Goal: Information Seeking & Learning: Learn about a topic

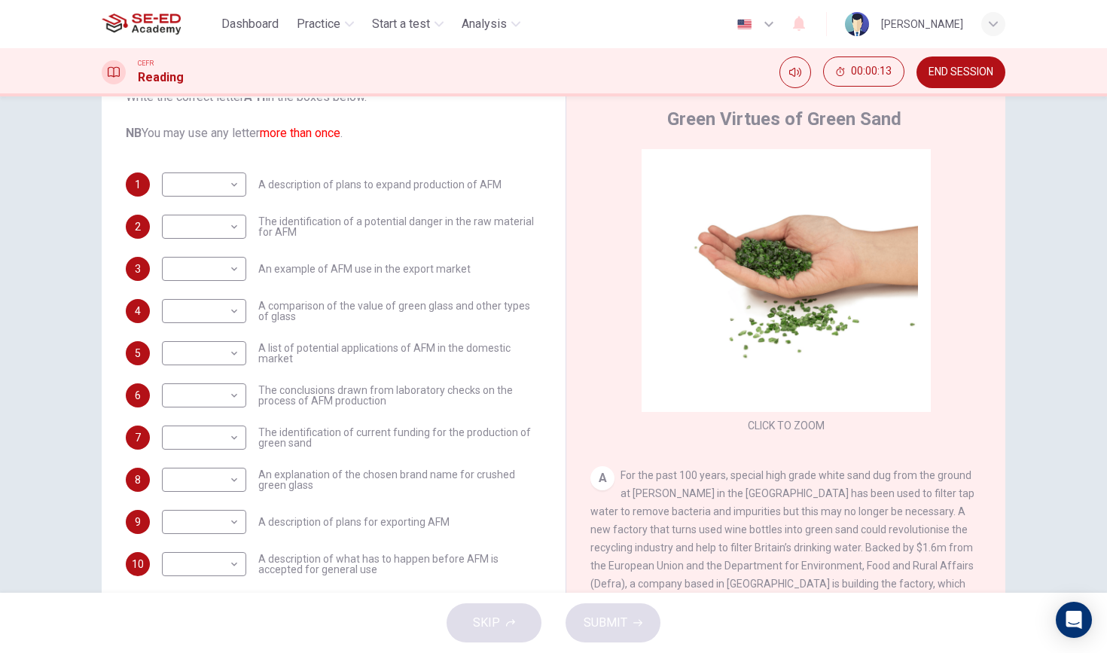
scroll to position [43, 0]
drag, startPoint x: 337, startPoint y: 187, endPoint x: 363, endPoint y: 187, distance: 25.6
click at [363, 187] on span "A description of plans to expand production of AFM" at bounding box center [379, 185] width 243 height 11
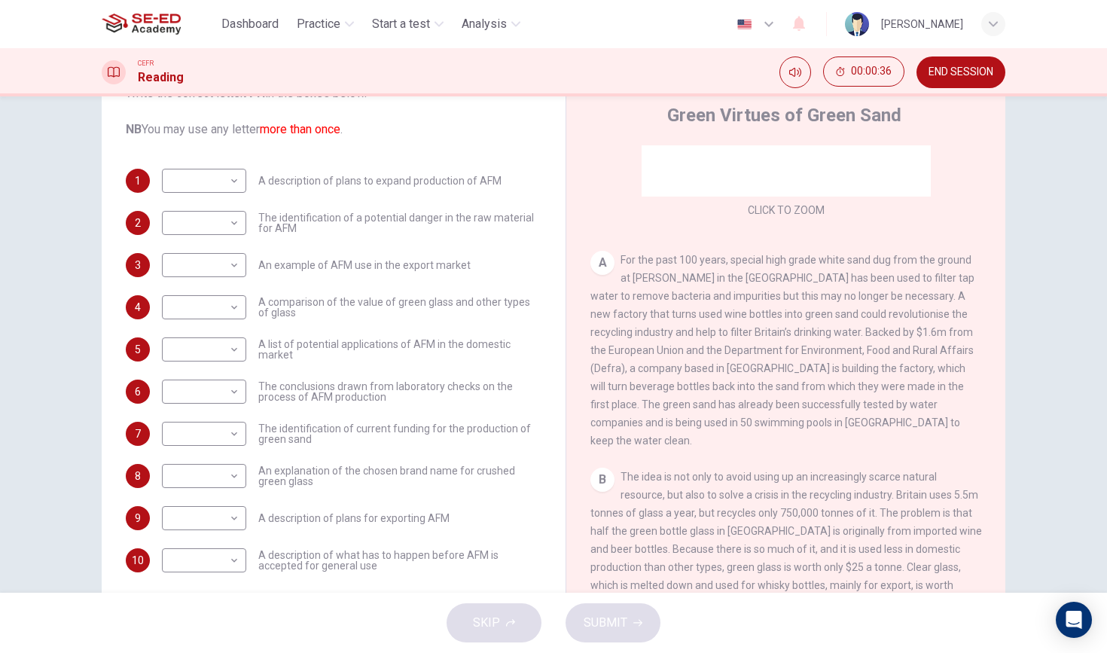
scroll to position [215, 0]
click at [742, 322] on div "A For the past 100 years, special high grade white sand dug from the ground at …" at bounding box center [786, 347] width 392 height 199
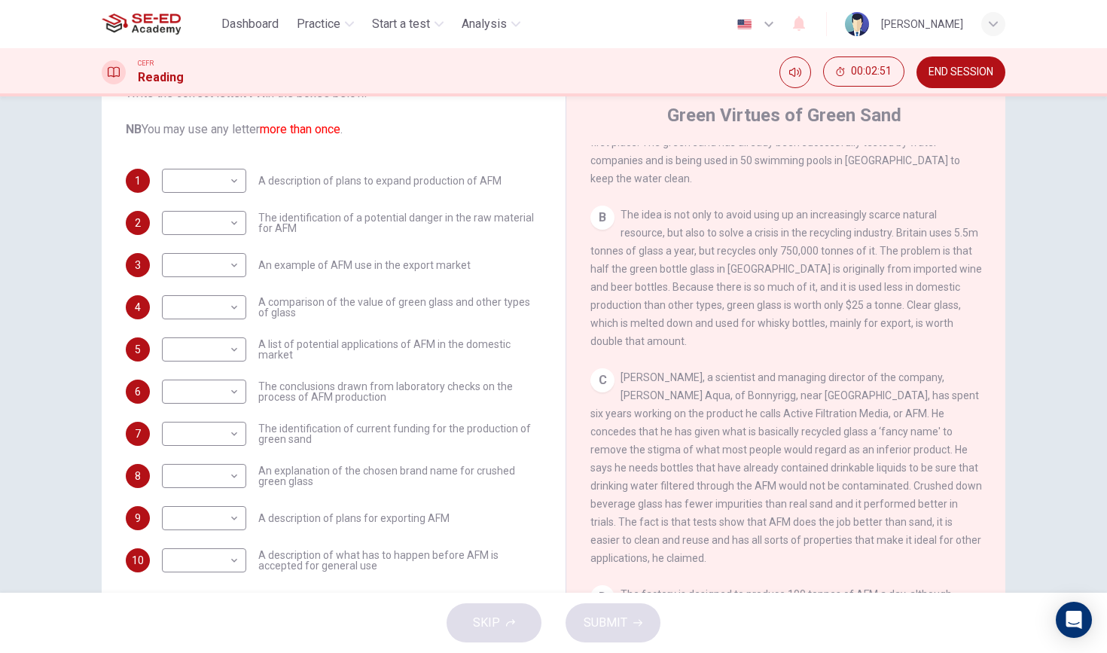
scroll to position [474, 0]
click at [974, 70] on span "END SESSION" at bounding box center [960, 72] width 65 height 12
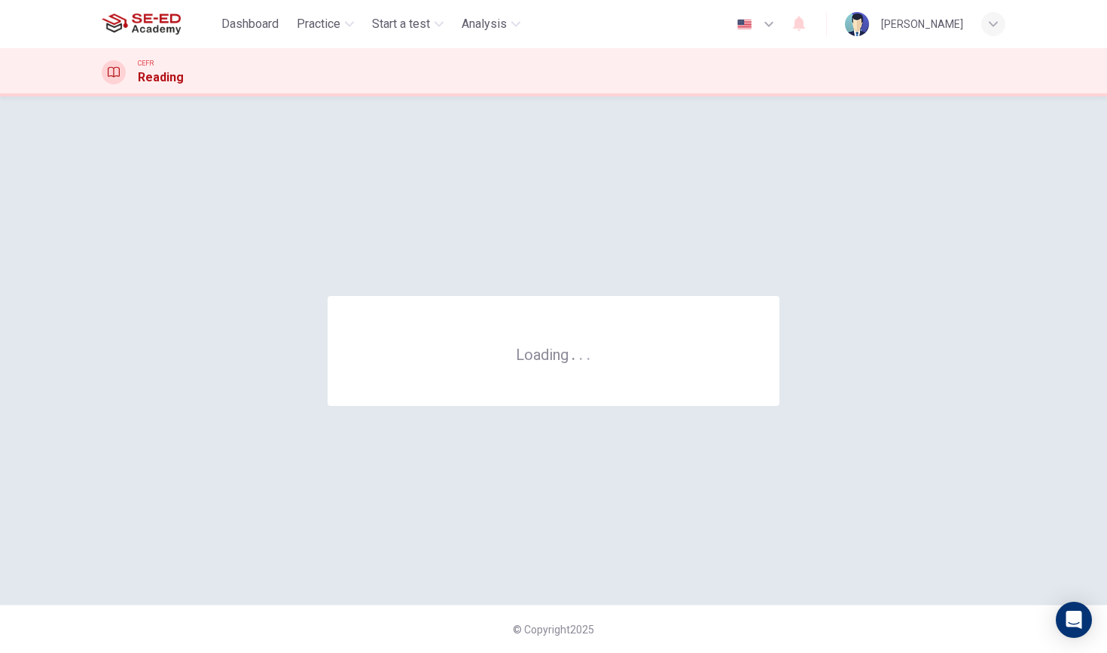
scroll to position [0, 0]
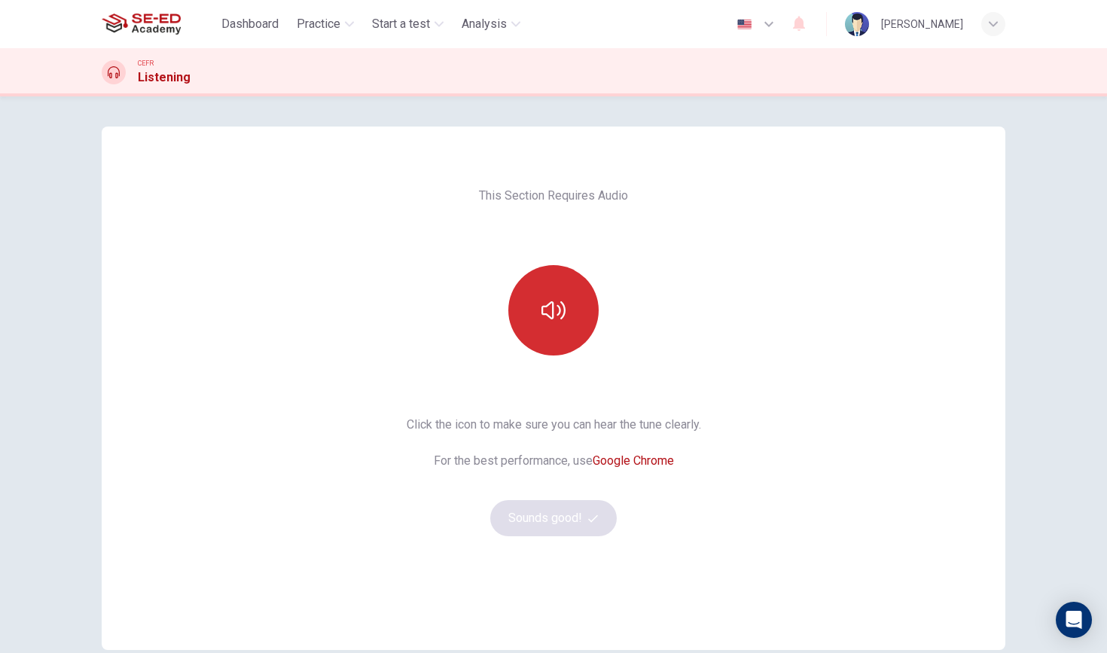
click at [542, 312] on icon "button" at bounding box center [553, 310] width 24 height 18
click at [430, 294] on div "This Section Requires Audio Click the icon to make sure you can hear the tune c…" at bounding box center [554, 387] width 318 height 523
click at [552, 303] on icon "button" at bounding box center [553, 310] width 24 height 18
click at [562, 492] on div "Click the icon to make sure you can hear the tune clearly. For the best perform…" at bounding box center [554, 476] width 294 height 120
click at [564, 505] on button "Sounds good!" at bounding box center [553, 518] width 126 height 36
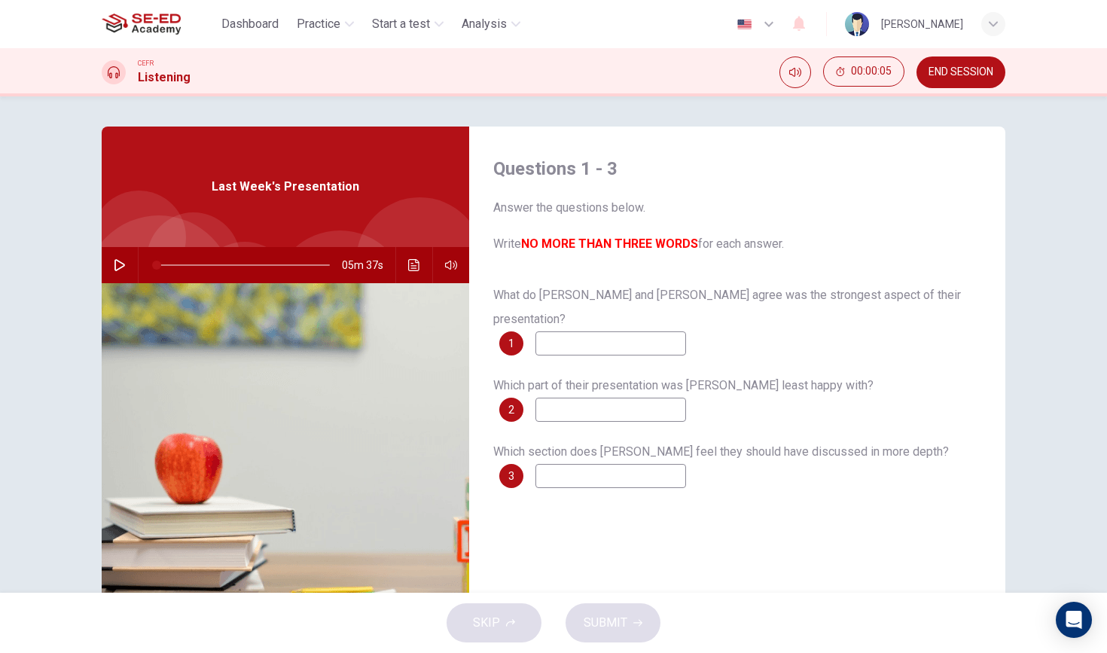
click at [571, 331] on input at bounding box center [610, 343] width 151 height 24
click at [611, 378] on span "Which part of their presentation was Xiao Li least happy with?" at bounding box center [683, 385] width 380 height 14
click at [117, 264] on icon "button" at bounding box center [120, 265] width 12 height 12
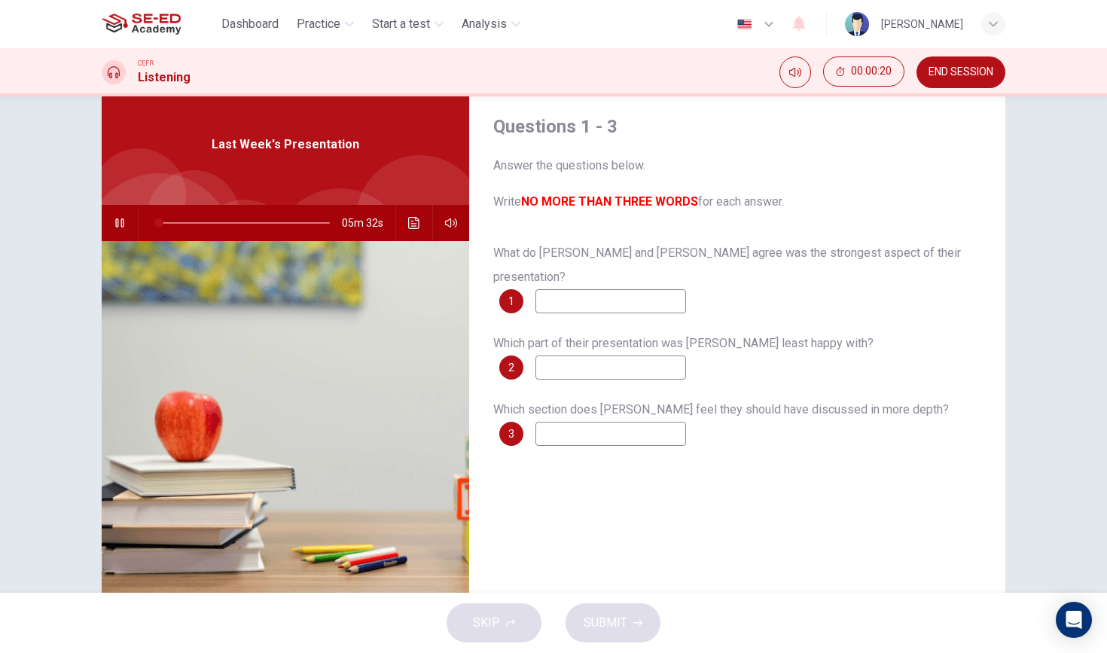
scroll to position [41, 0]
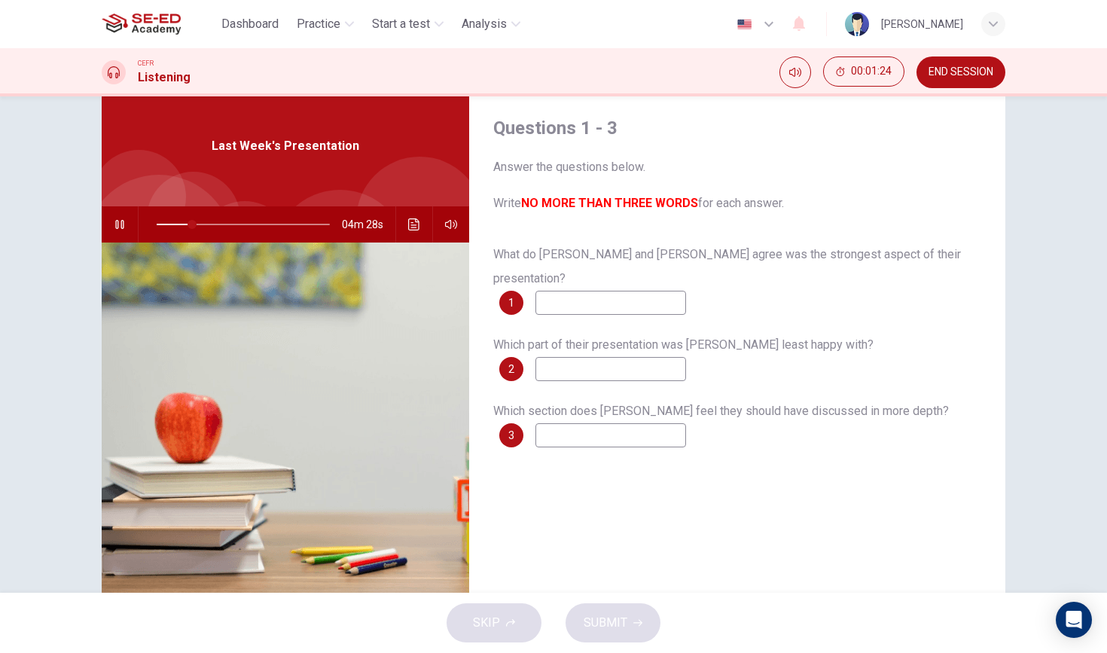
click at [565, 291] on input at bounding box center [610, 303] width 151 height 24
click at [123, 225] on icon "button" at bounding box center [119, 224] width 8 height 9
click at [116, 216] on button "button" at bounding box center [120, 224] width 24 height 36
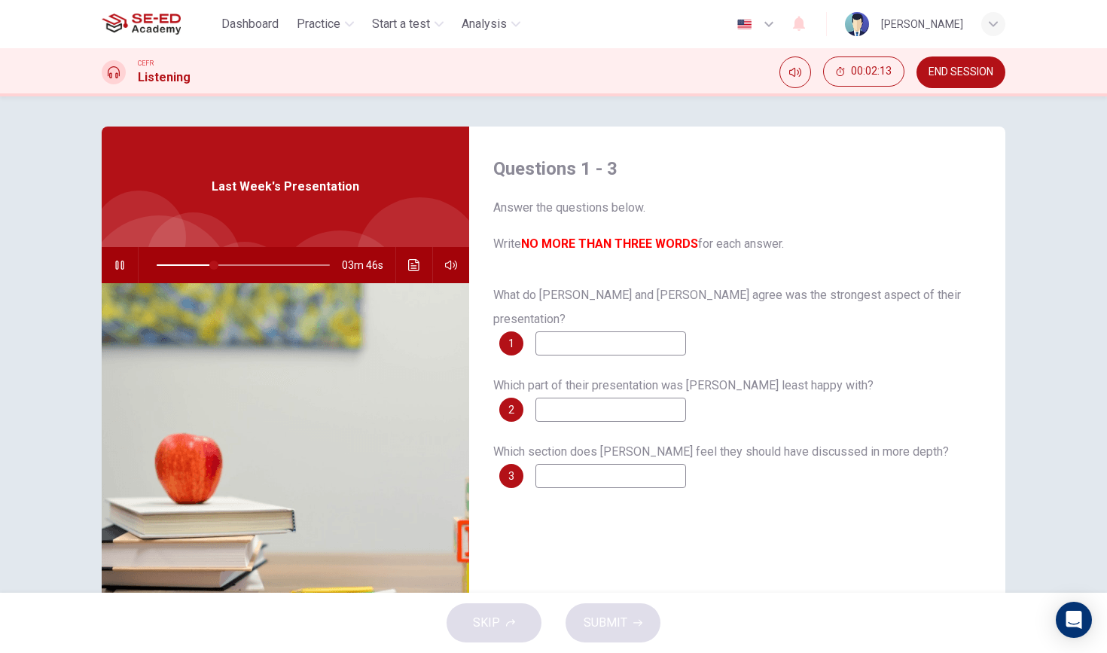
scroll to position [0, 0]
click at [949, 94] on div "CEFR Listening 00:02:20 END SESSION" at bounding box center [553, 72] width 1107 height 48
type input "35"
click at [952, 83] on button "END SESSION" at bounding box center [960, 72] width 89 height 32
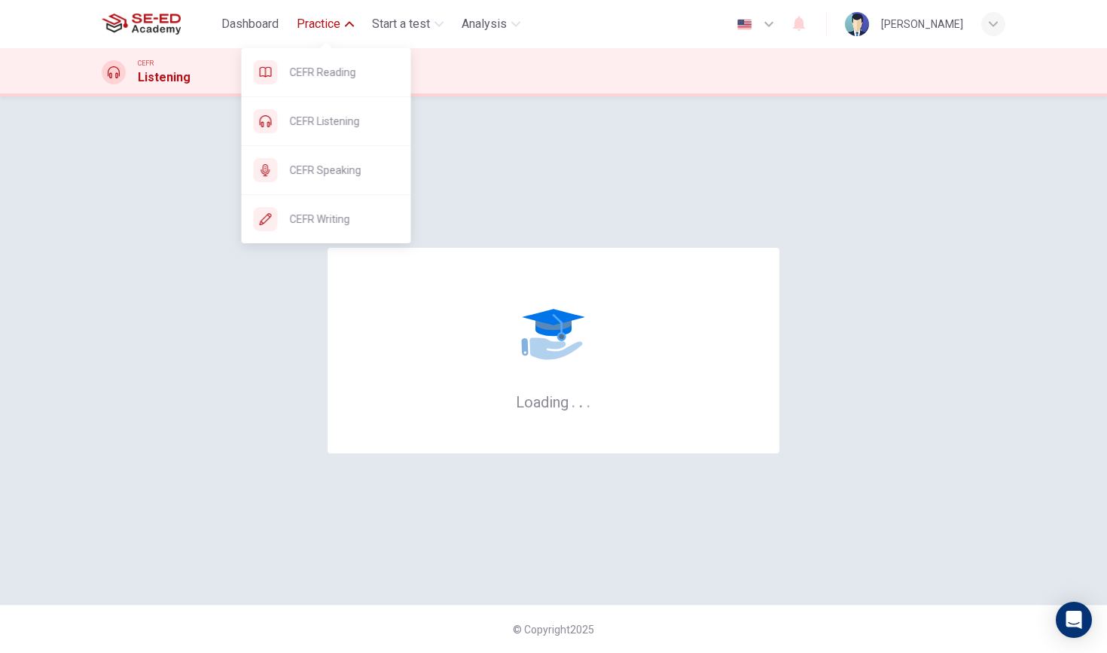
click at [334, 22] on span "Practice" at bounding box center [319, 24] width 44 height 18
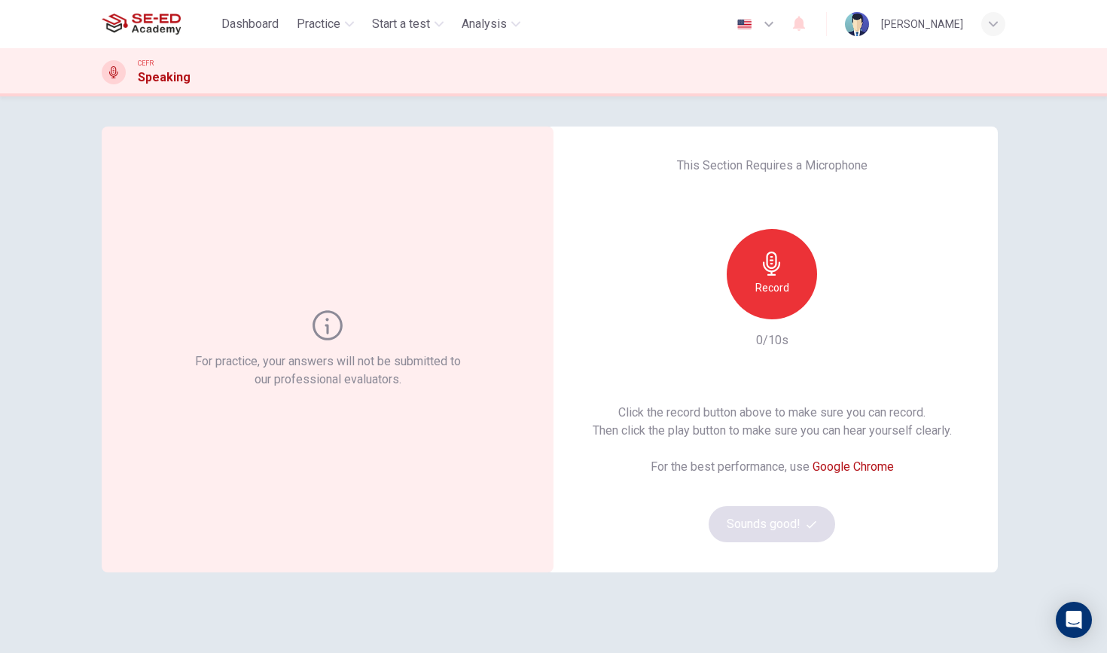
click at [790, 265] on div "Record" at bounding box center [772, 274] width 90 height 90
click at [790, 265] on div "Stop" at bounding box center [772, 274] width 90 height 90
click at [790, 265] on div "Record" at bounding box center [772, 274] width 90 height 90
click at [799, 533] on button "Sounds good!" at bounding box center [772, 524] width 126 height 36
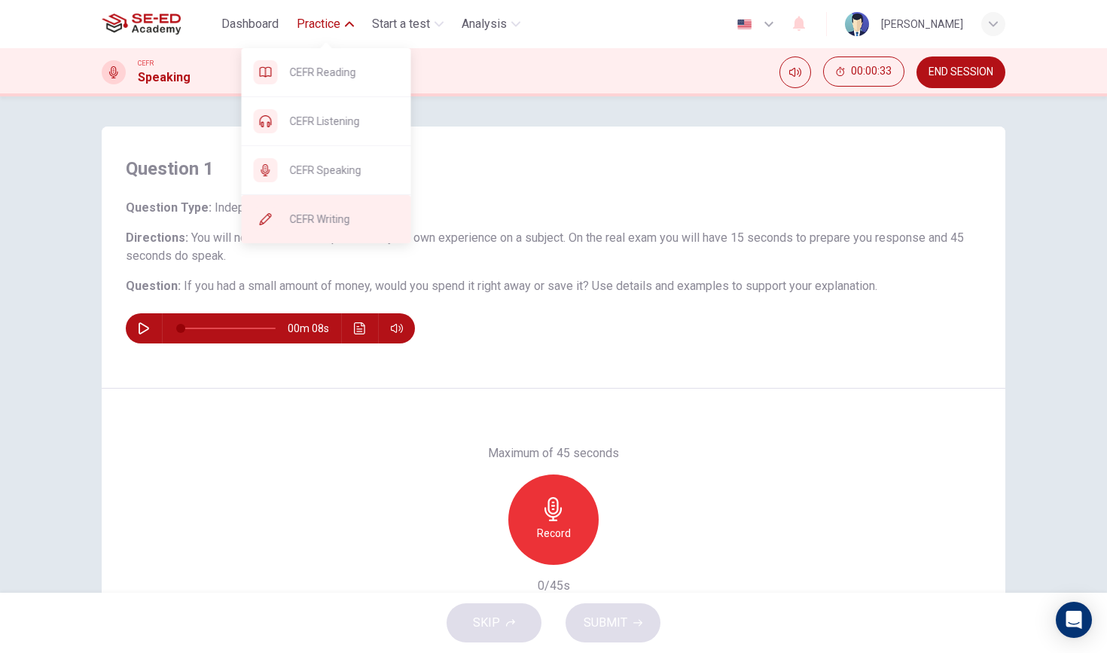
click at [379, 216] on span "CEFR Writing" at bounding box center [344, 219] width 109 height 18
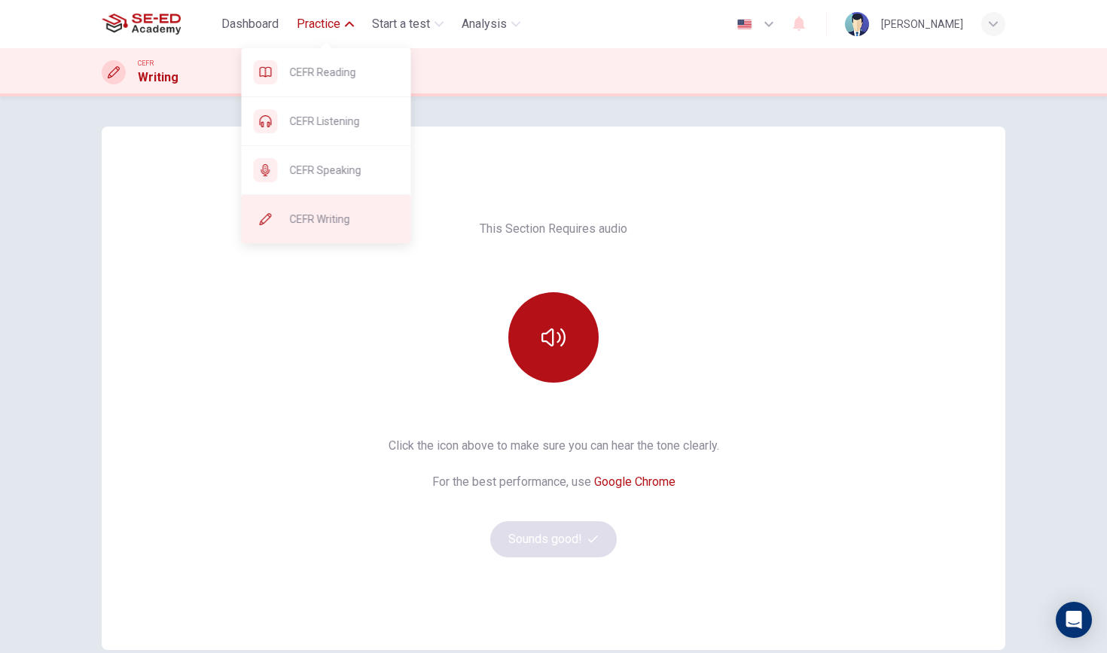
click at [361, 215] on span "CEFR Writing" at bounding box center [344, 219] width 109 height 18
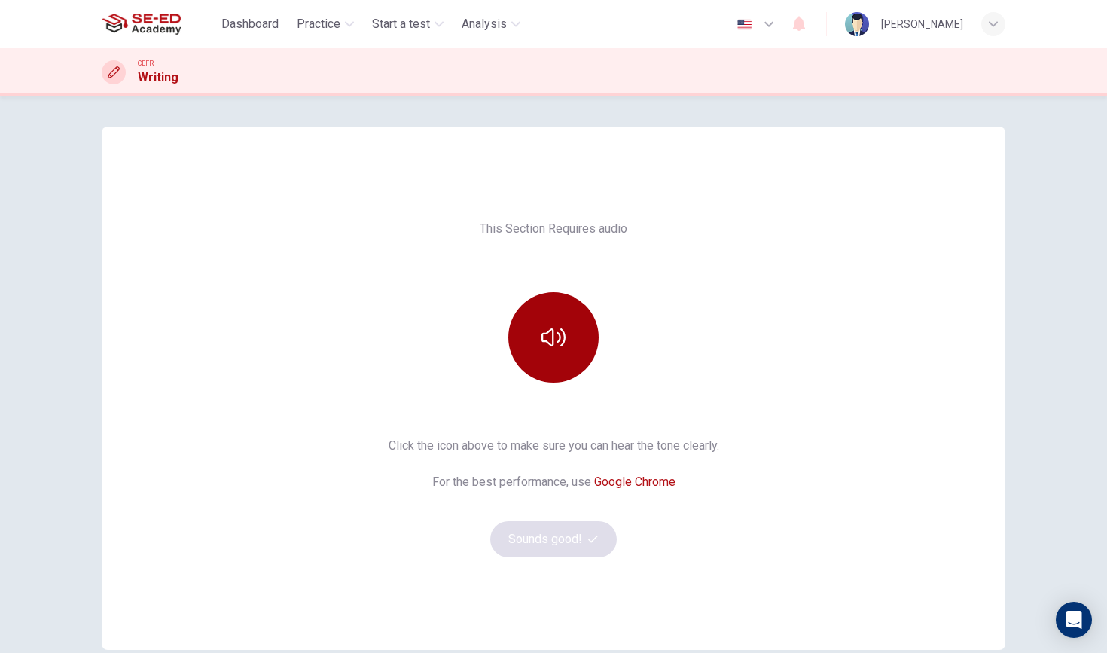
click at [569, 317] on button "button" at bounding box center [553, 337] width 90 height 90
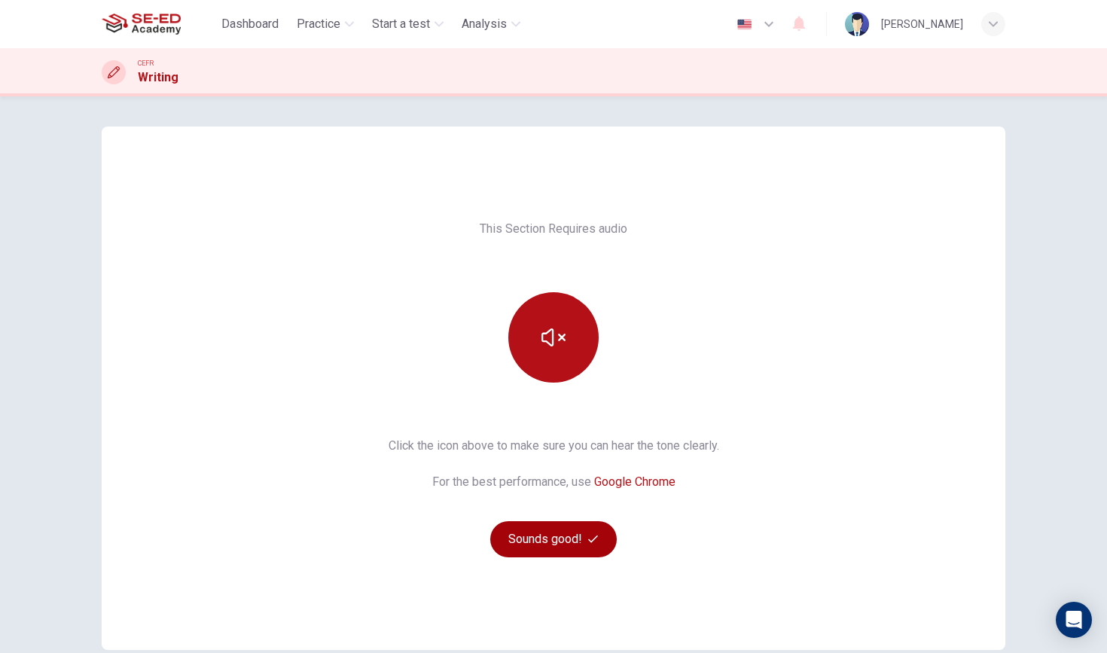
click at [562, 532] on button "Sounds good!" at bounding box center [553, 539] width 126 height 36
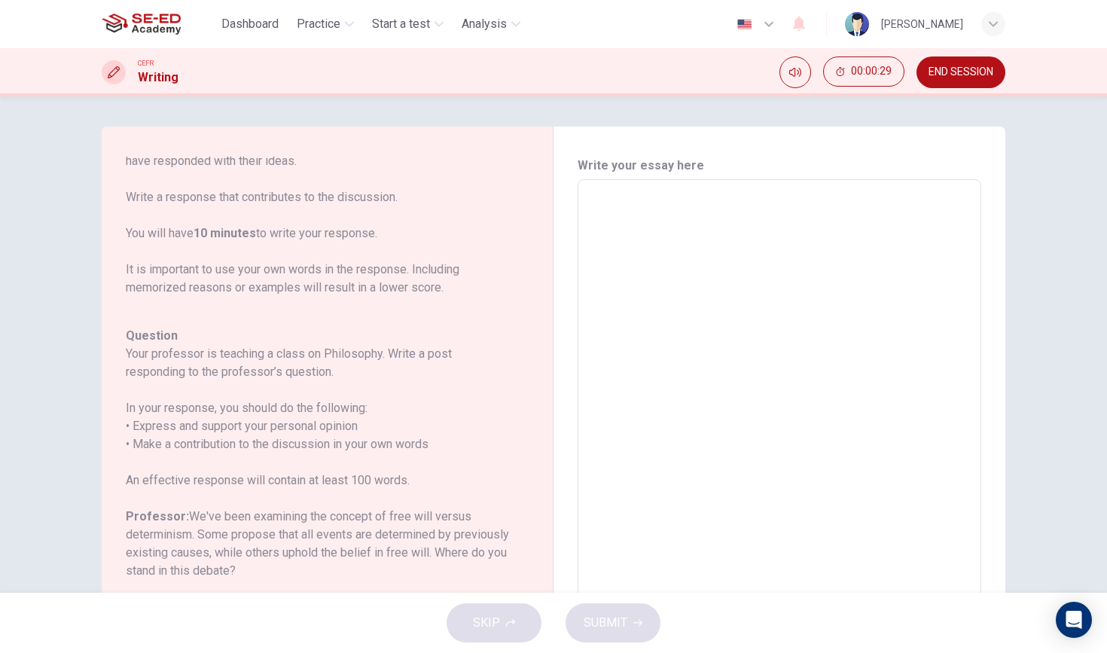
click at [607, 197] on textarea at bounding box center [779, 431] width 382 height 478
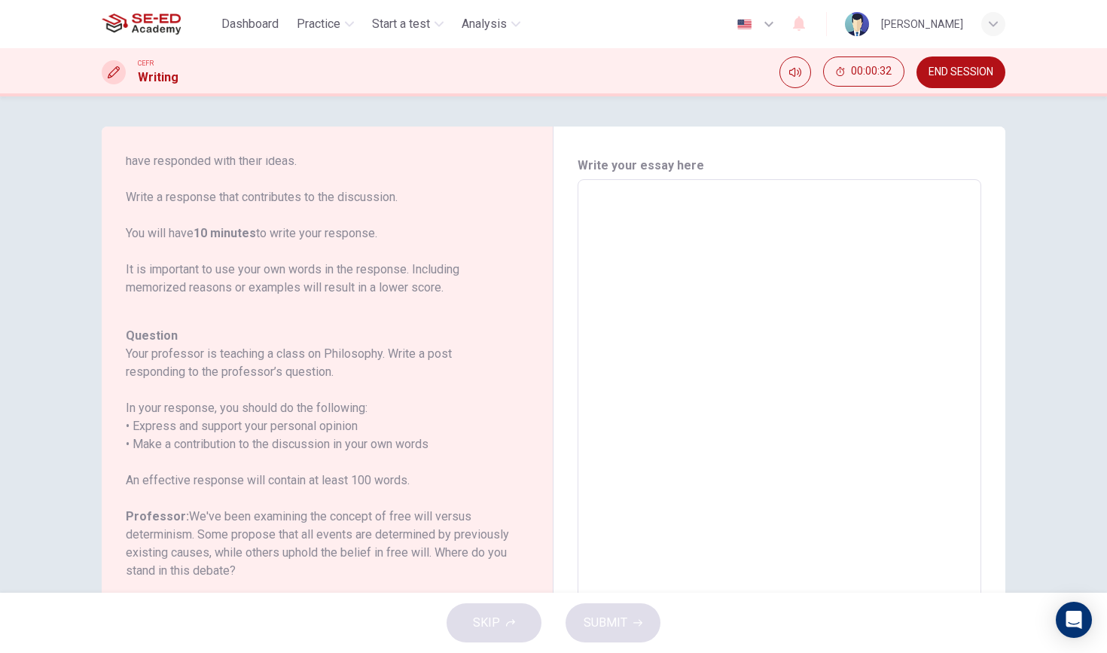
click at [407, 315] on div "Question Type : Writing for an Academic Discussion Directions For this task, yo…" at bounding box center [318, 378] width 385 height 657
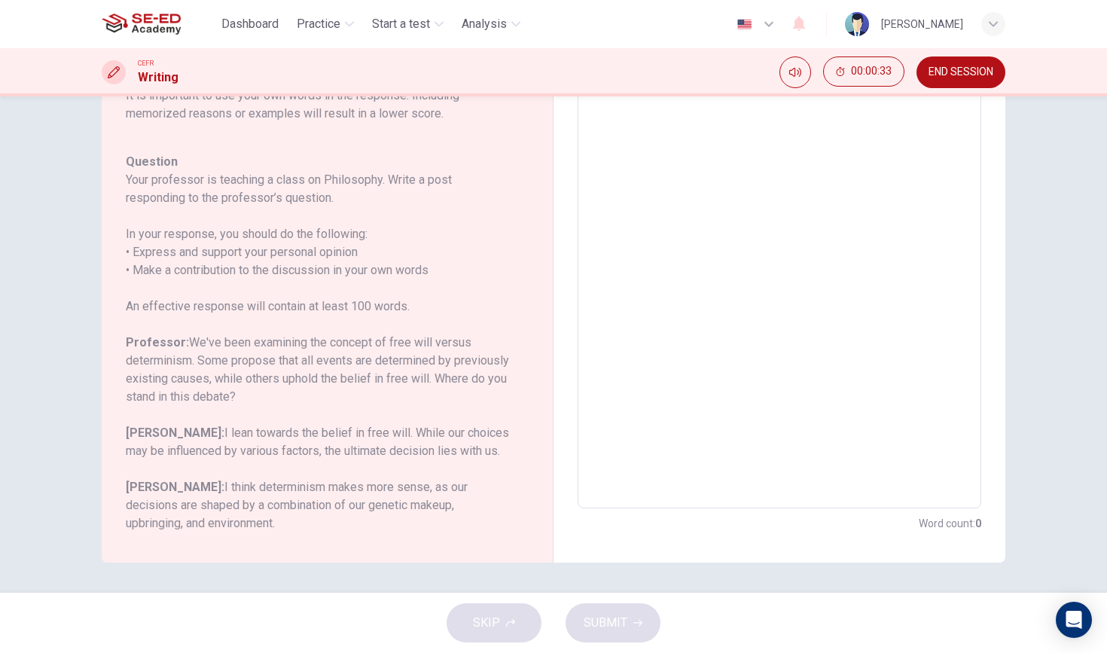
scroll to position [174, 0]
click at [671, 315] on textarea at bounding box center [779, 257] width 382 height 478
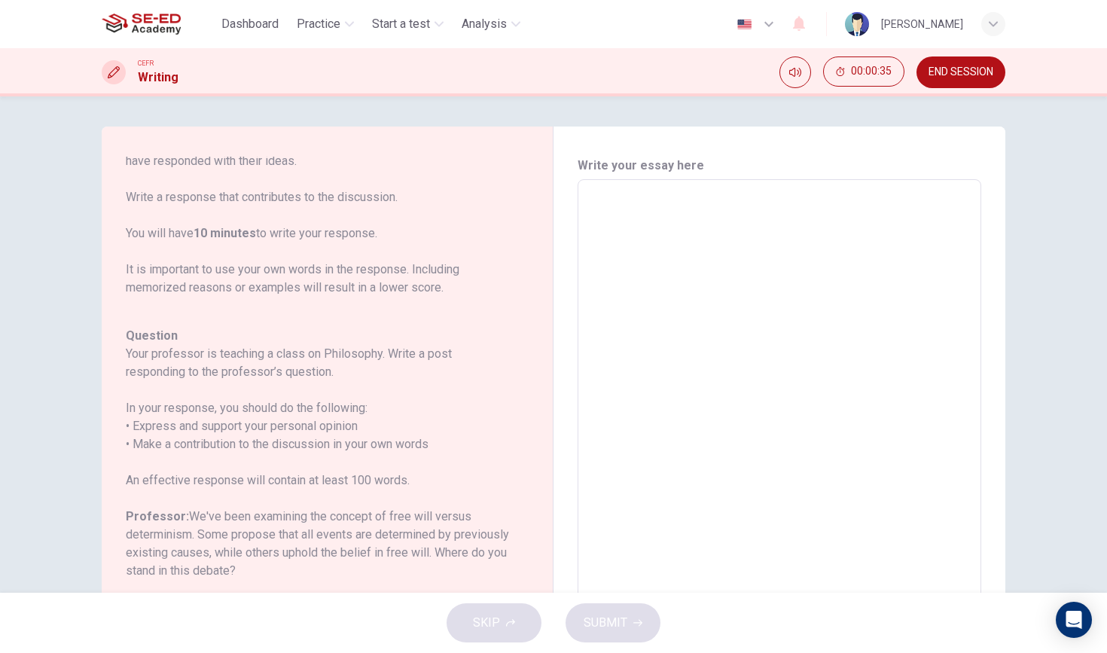
scroll to position [0, 0]
click at [640, 217] on textarea at bounding box center [779, 431] width 382 height 478
type textarea "u"
type textarea "x"
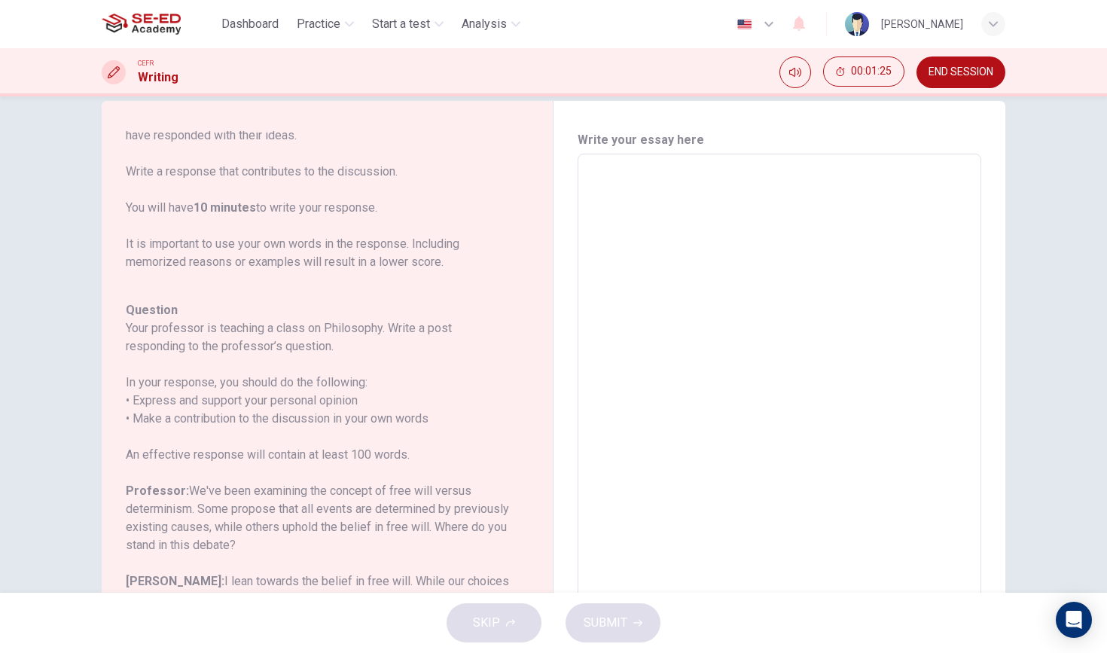
scroll to position [25, 0]
click at [718, 145] on h6 "Write your essay here" at bounding box center [780, 141] width 404 height 18
click at [955, 70] on span "END SESSION" at bounding box center [960, 72] width 65 height 12
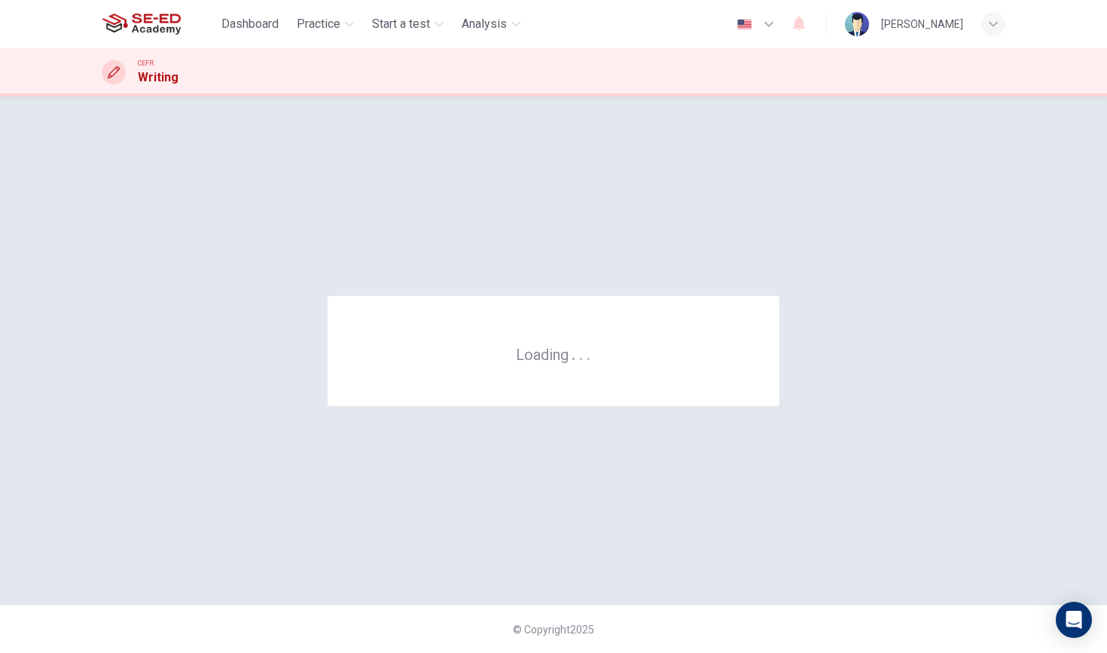
scroll to position [0, 0]
